Goal: Navigation & Orientation: Understand site structure

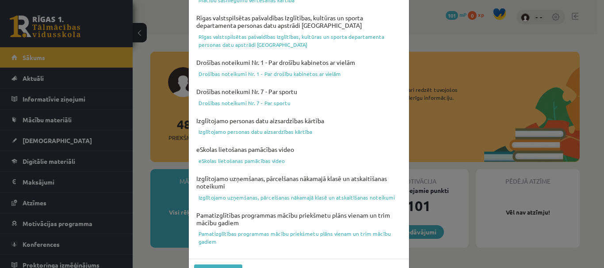
scroll to position [369, 0]
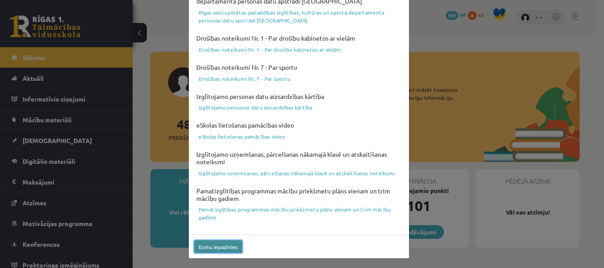
click at [228, 250] on button "Esmu iepazinies" at bounding box center [218, 246] width 48 height 13
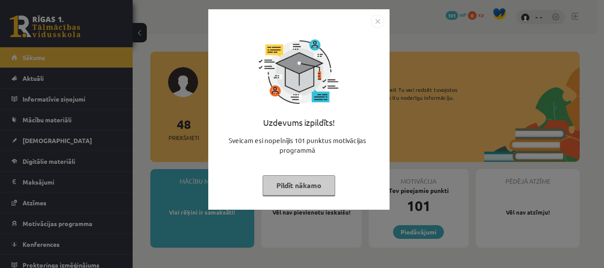
click at [314, 188] on button "Pildīt nākamo" at bounding box center [299, 185] width 72 height 20
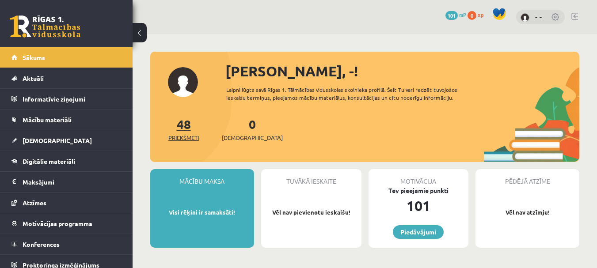
click at [187, 130] on link "48 Priekšmeti" at bounding box center [183, 129] width 31 height 26
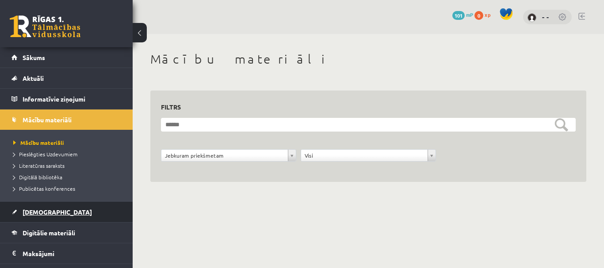
click at [84, 209] on link "[DEMOGRAPHIC_DATA]" at bounding box center [66, 212] width 110 height 20
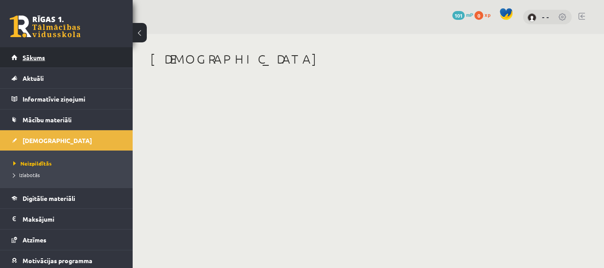
click at [86, 54] on link "Sākums" at bounding box center [66, 57] width 110 height 20
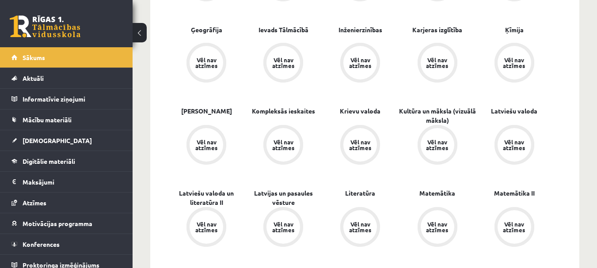
scroll to position [424, 0]
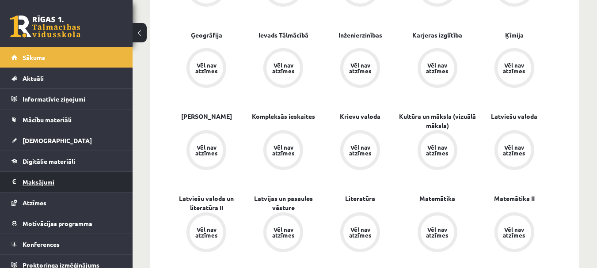
click at [51, 181] on legend "Maksājumi 0" at bounding box center [72, 182] width 99 height 20
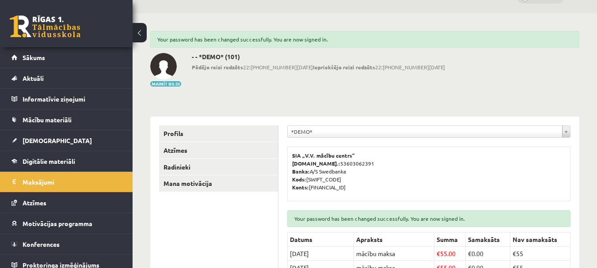
scroll to position [20, 0]
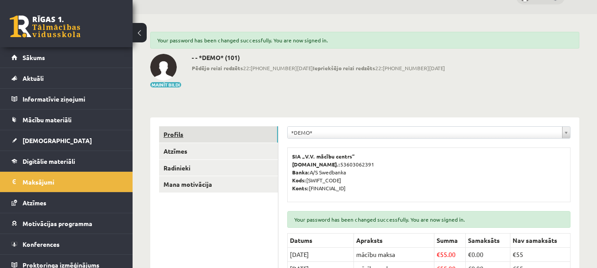
click at [244, 138] on link "Profils" at bounding box center [218, 134] width 119 height 16
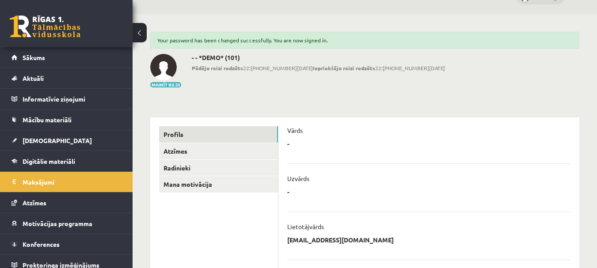
click at [301, 143] on div "- * ******** Atcelt" at bounding box center [428, 146] width 283 height 13
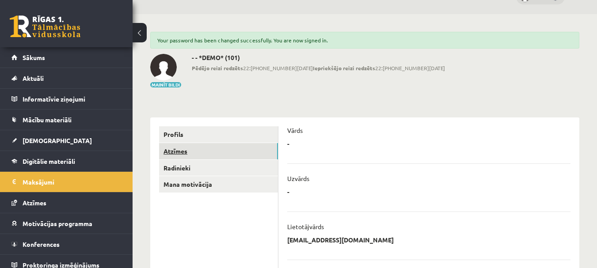
click at [237, 154] on link "Atzīmes" at bounding box center [218, 151] width 119 height 16
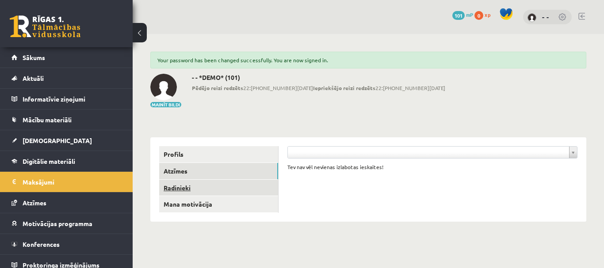
click at [233, 189] on link "Radinieki" at bounding box center [218, 188] width 119 height 16
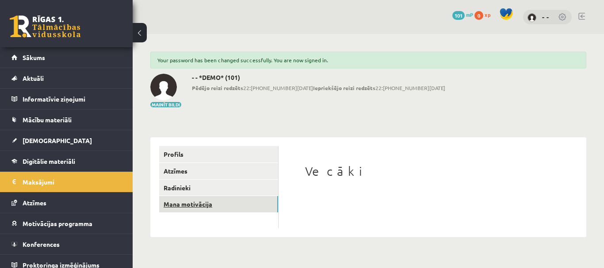
click at [231, 202] on link "Mana motivācija" at bounding box center [218, 204] width 119 height 16
